Goal: Transaction & Acquisition: Obtain resource

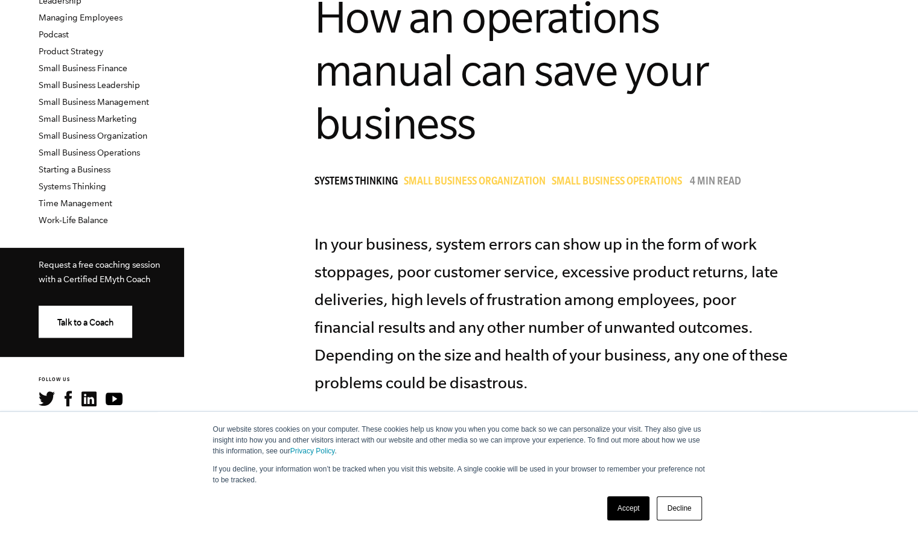
scroll to position [379, 0]
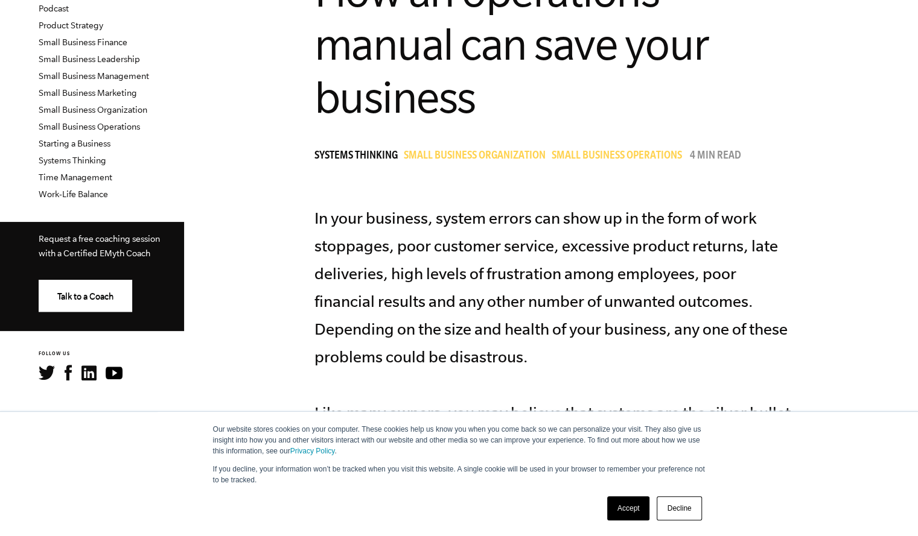
click at [617, 521] on div "Accept Decline" at bounding box center [654, 508] width 102 height 31
click at [624, 501] on link "Accept" at bounding box center [628, 508] width 43 height 24
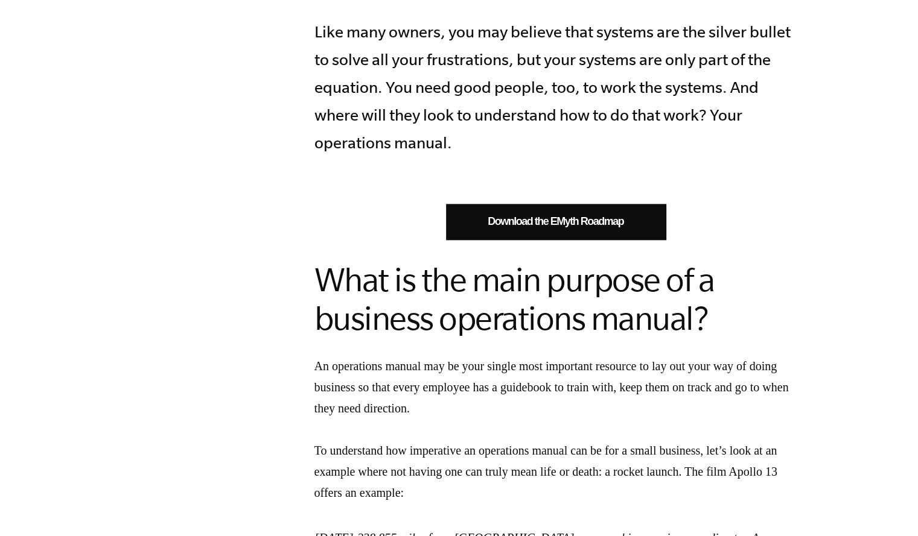
scroll to position [762, 0]
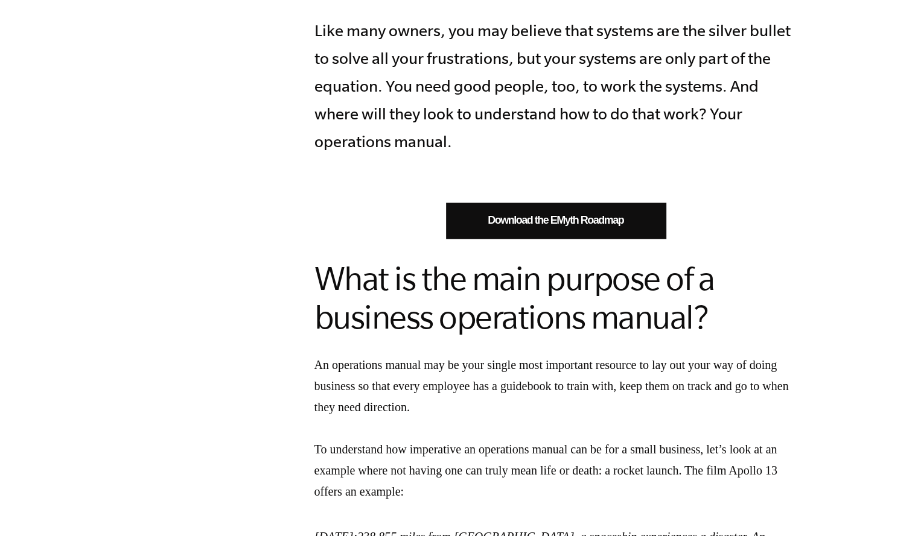
click at [559, 229] on link "Download the EMyth Roadmap" at bounding box center [556, 221] width 220 height 36
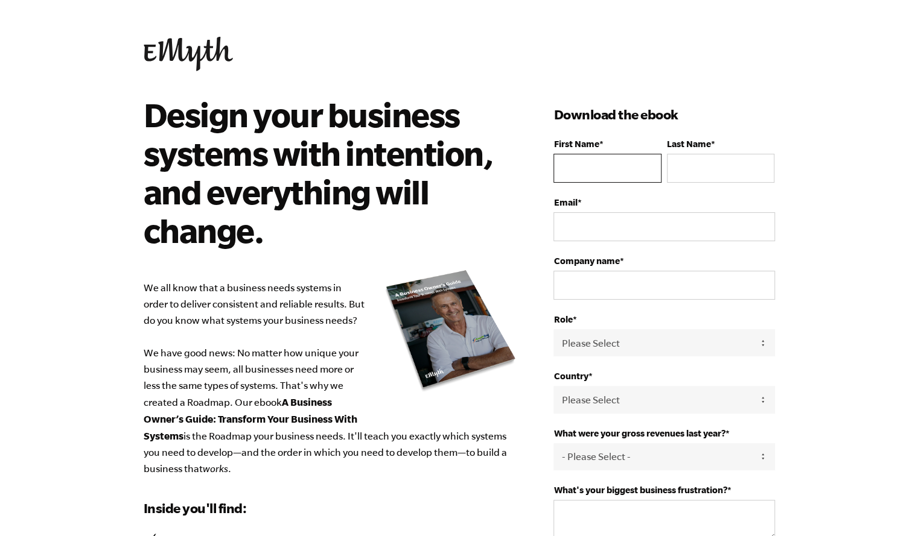
click at [643, 162] on input "First Name *" at bounding box center [606, 168] width 107 height 29
type input "[PERSON_NAME]"
click at [688, 182] on input "Last Name *" at bounding box center [720, 168] width 107 height 29
type input "Dyck"
click at [632, 244] on fieldset "Email *" at bounding box center [663, 226] width 221 height 59
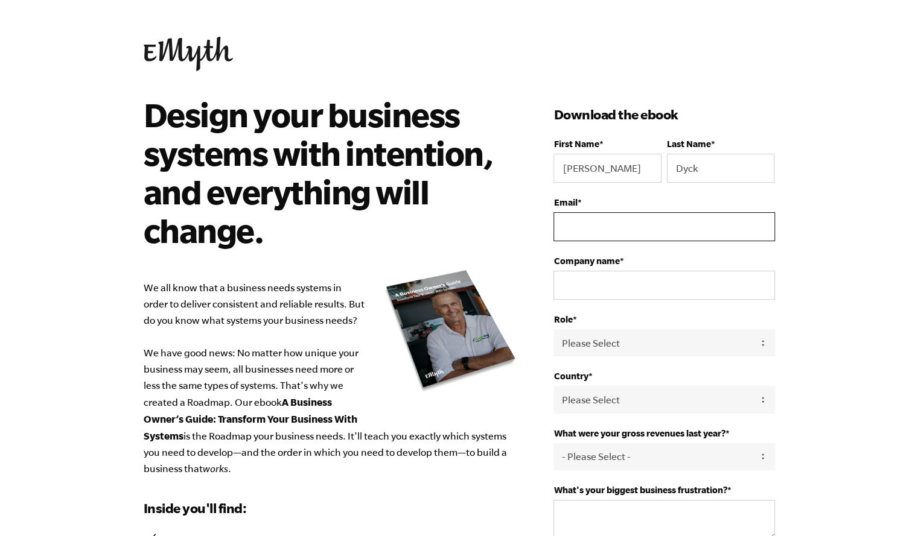
click at [635, 232] on input "Email *" at bounding box center [663, 226] width 221 height 29
type input "[EMAIL_ADDRESS][DOMAIN_NAME]"
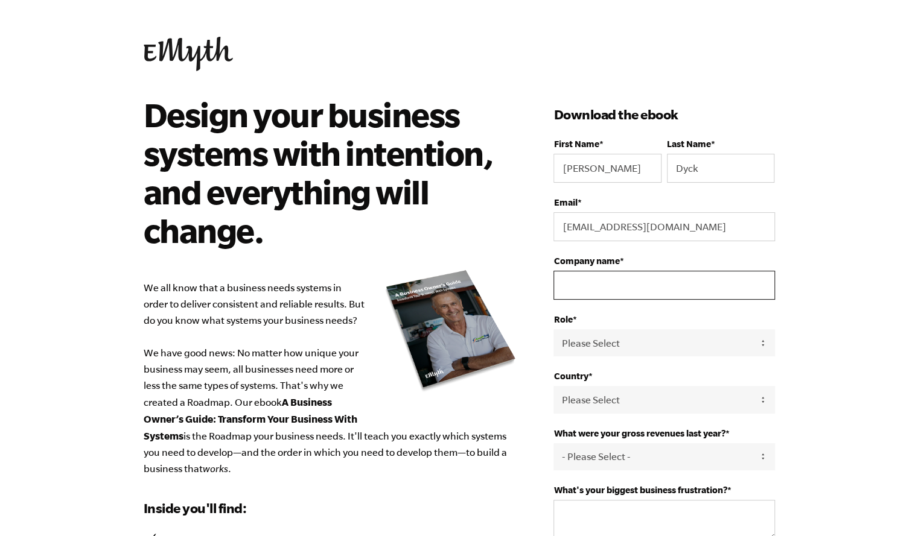
click at [612, 288] on input "Company name *" at bounding box center [663, 285] width 221 height 29
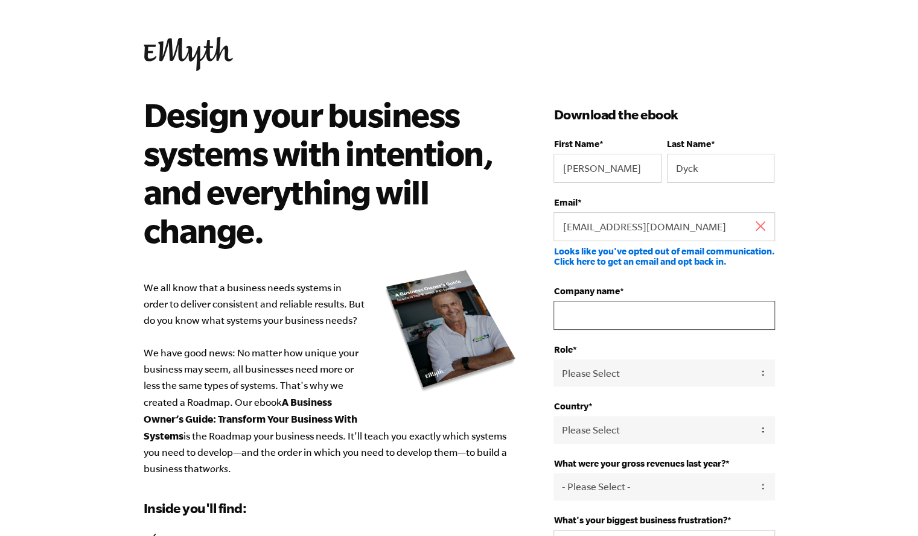
type input "UPC"
click at [630, 361] on select "Please Select Owner Partner / Co-Owner Executive Employee / Other" at bounding box center [663, 373] width 221 height 27
select select "Partner / Co-Owner"
click at [553, 360] on select "Please Select Owner Partner / Co-Owner Executive Employee / Other" at bounding box center [663, 373] width 221 height 27
click at [617, 427] on select "Please Select [GEOGRAPHIC_DATA] [GEOGRAPHIC_DATA] [GEOGRAPHIC_DATA] [GEOGRAPHIC…" at bounding box center [663, 429] width 221 height 27
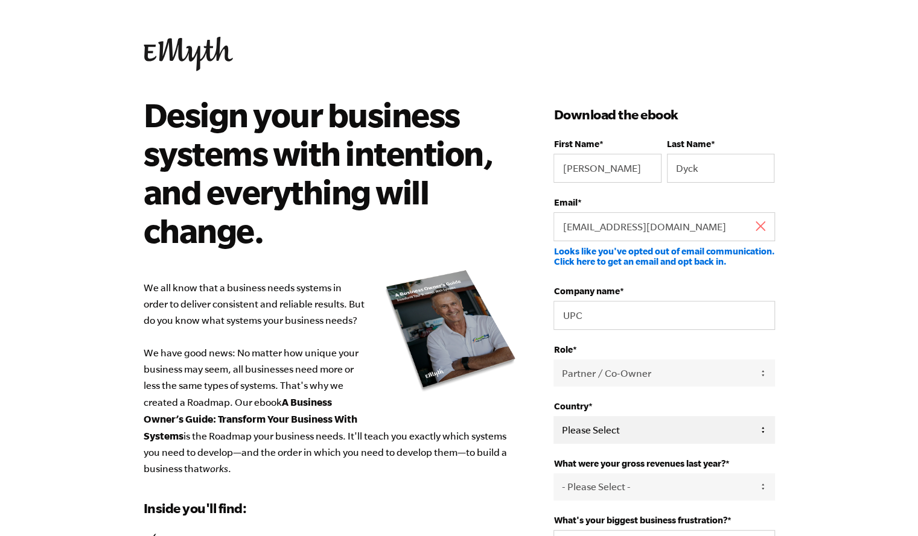
select select "[GEOGRAPHIC_DATA]"
click at [553, 416] on select "Please Select [GEOGRAPHIC_DATA] [GEOGRAPHIC_DATA] [GEOGRAPHIC_DATA] [GEOGRAPHIC…" at bounding box center [663, 429] width 221 height 27
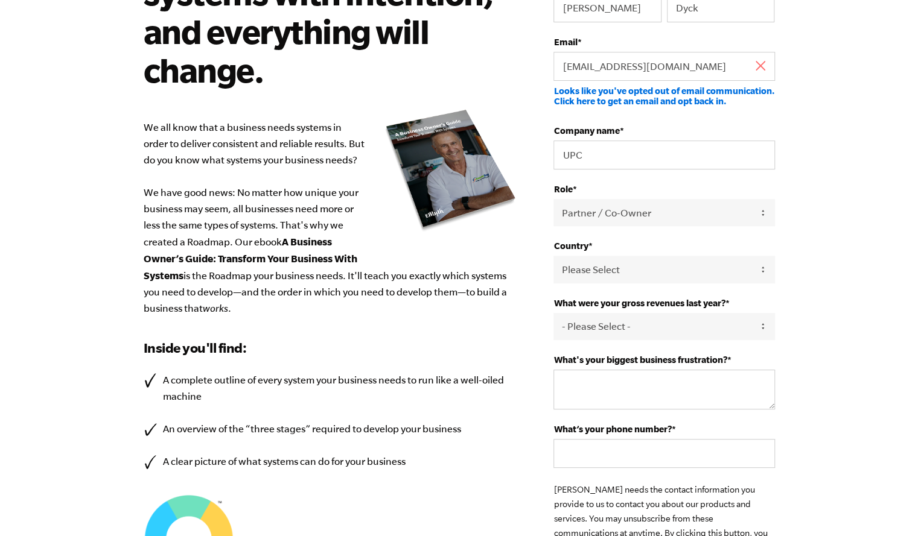
scroll to position [243, 0]
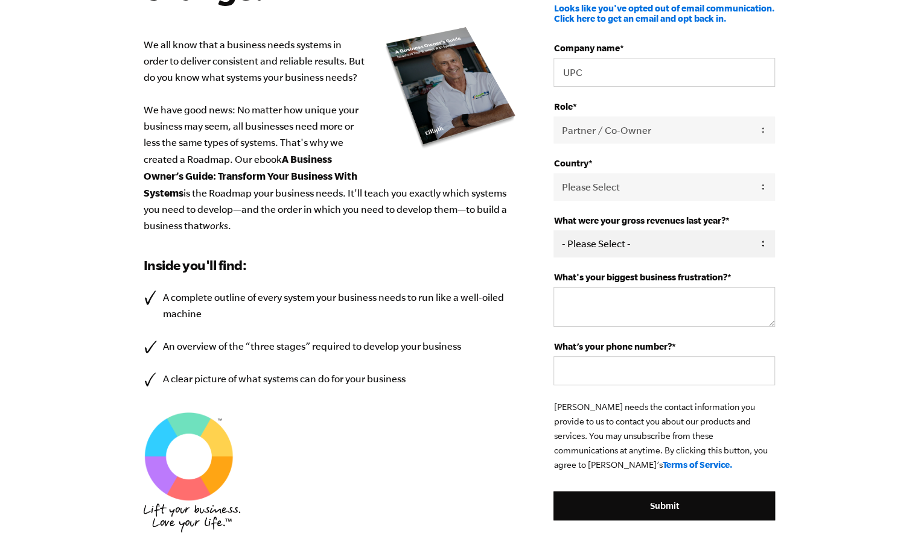
click at [683, 243] on select "- Please Select - 0-75K 76-150K 151-275K 276-500K 501-750K 751-1M 1-2.5M 2.5-5M…" at bounding box center [663, 243] width 221 height 27
select select "5-10M"
click at [553, 230] on select "- Please Select - 0-75K 76-150K 151-275K 276-500K 501-750K 751-1M 1-2.5M 2.5-5M…" at bounding box center [663, 243] width 221 height 27
click at [671, 314] on textarea "What's your biggest business frustration? *" at bounding box center [663, 307] width 221 height 40
click at [584, 301] on textarea "What's your biggest business frustration? *" at bounding box center [663, 307] width 221 height 40
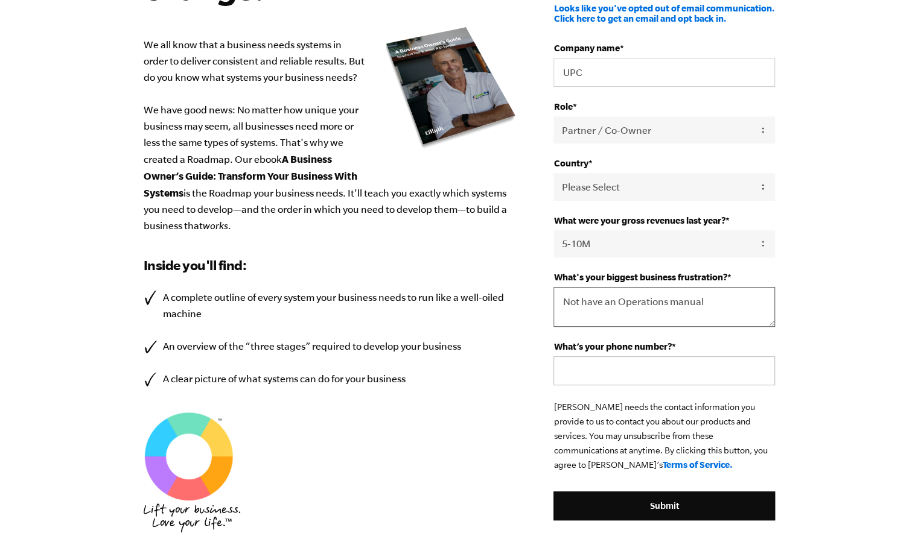
type textarea "Not have an Operations manual"
click at [600, 375] on input "What’s your phone number? *" at bounding box center [663, 371] width 221 height 29
type input "+1"
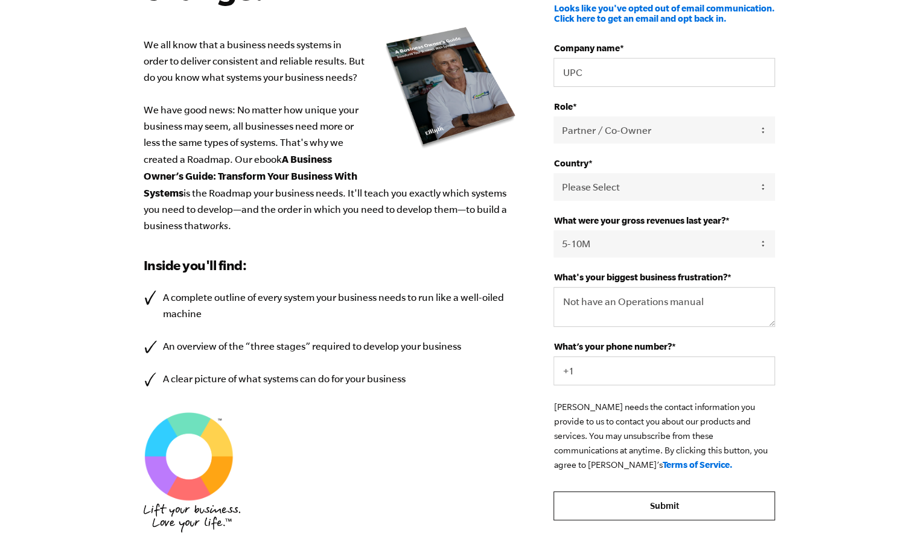
click at [638, 498] on input "Submit" at bounding box center [663, 506] width 221 height 29
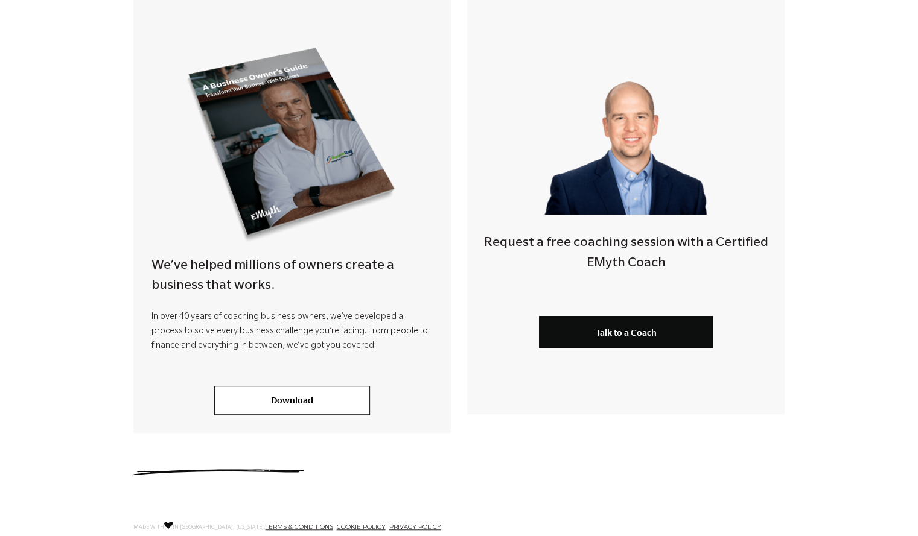
scroll to position [251, 0]
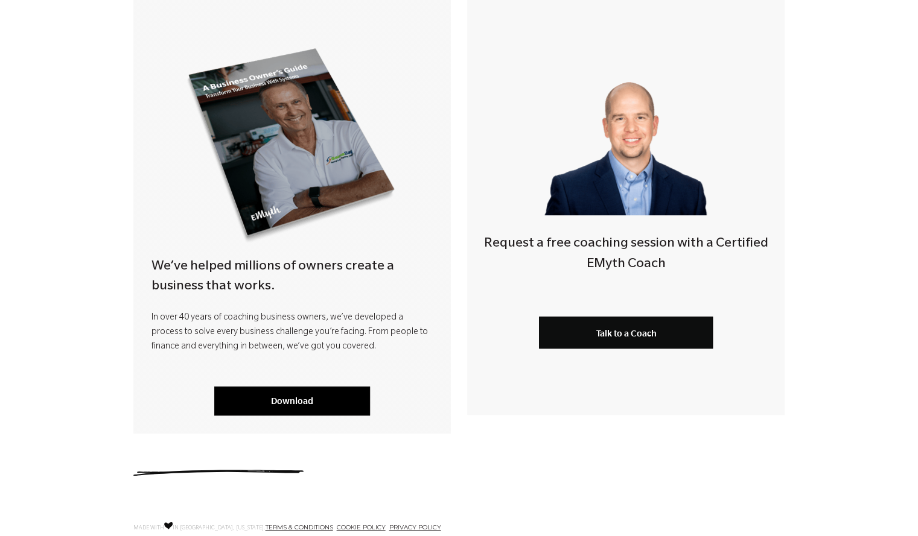
click at [303, 402] on link "Download" at bounding box center [292, 401] width 156 height 29
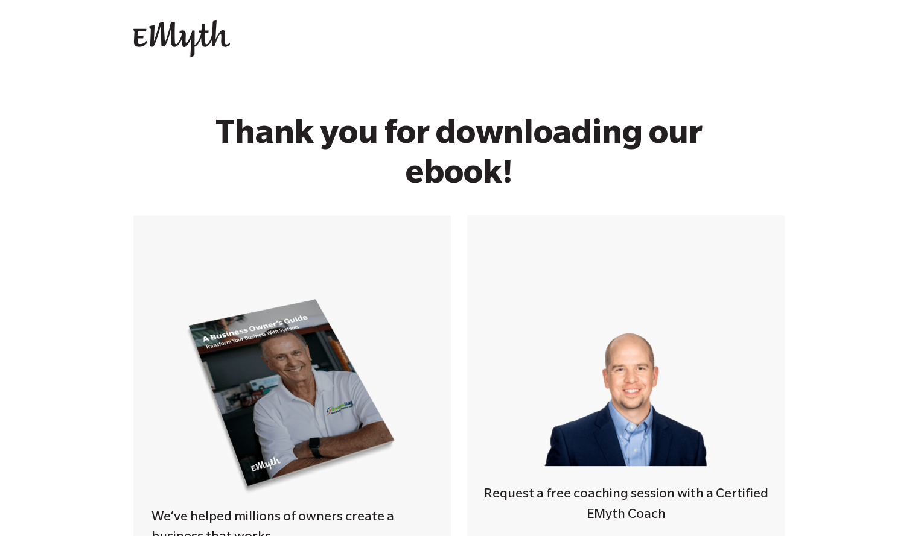
scroll to position [325, 0]
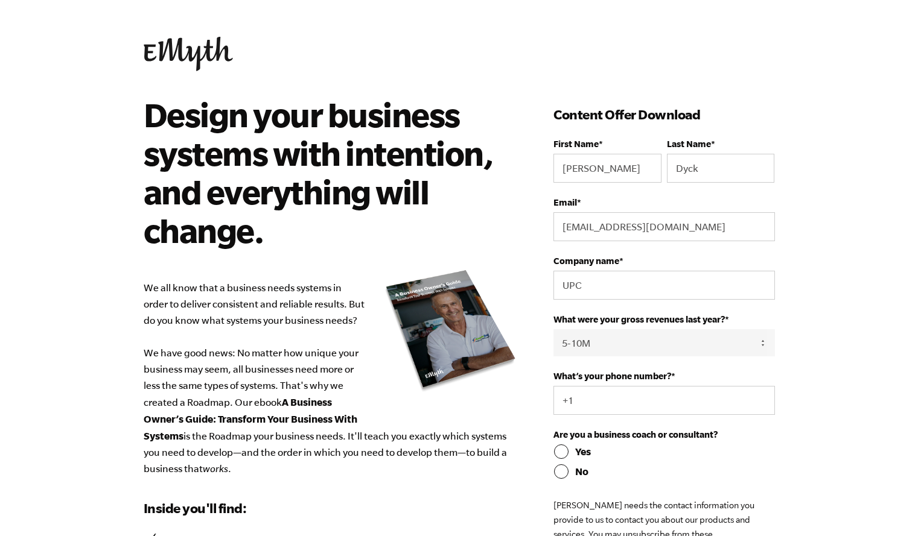
select select "5-10M"
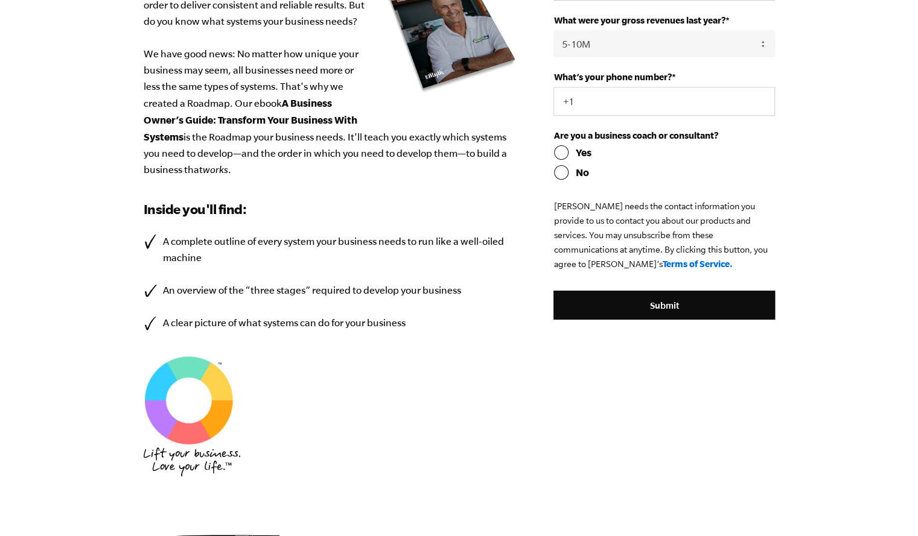
scroll to position [298, 0]
